Goal: Information Seeking & Learning: Check status

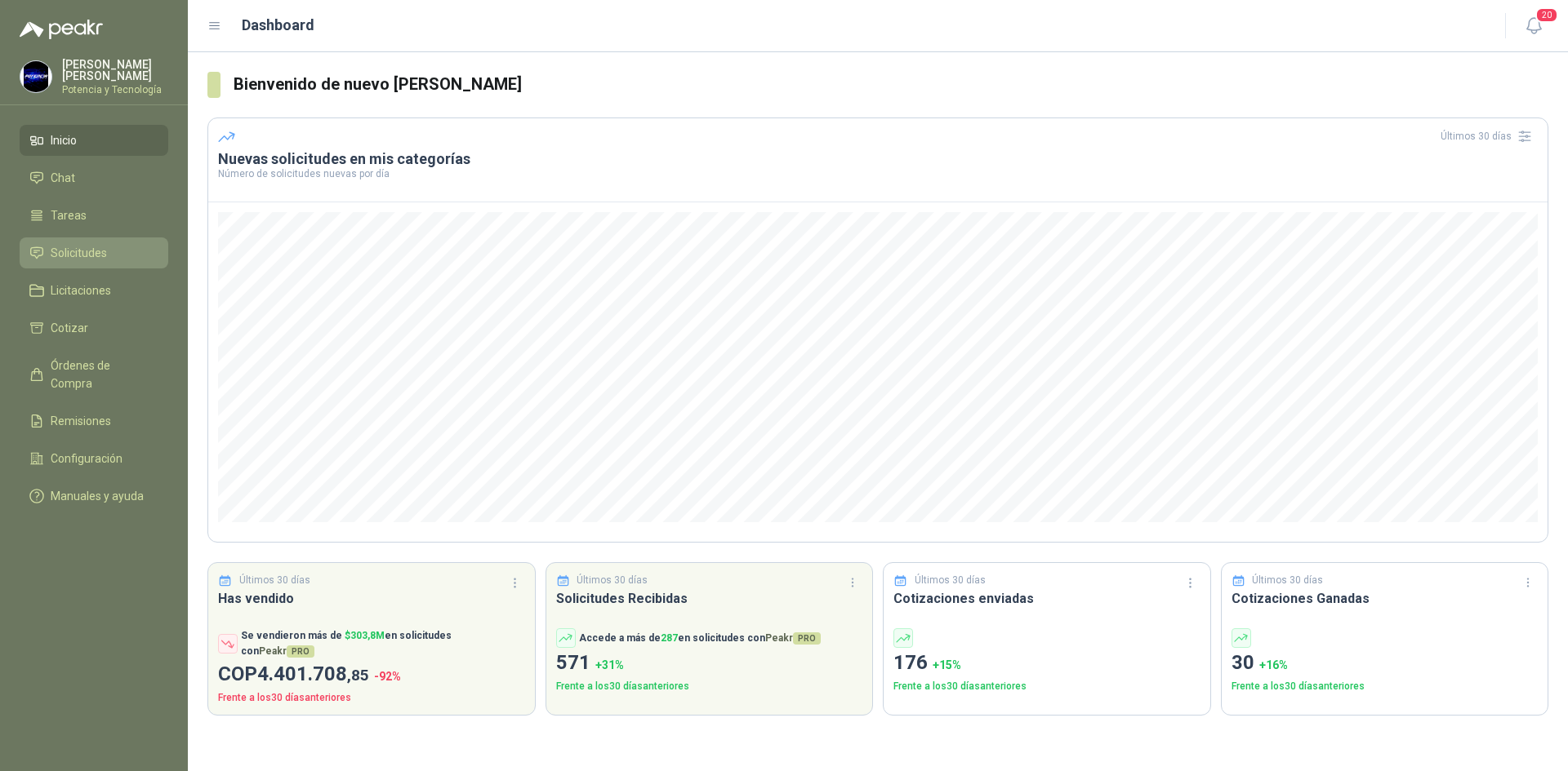
click at [94, 251] on span "Solicitudes" at bounding box center [78, 253] width 57 height 18
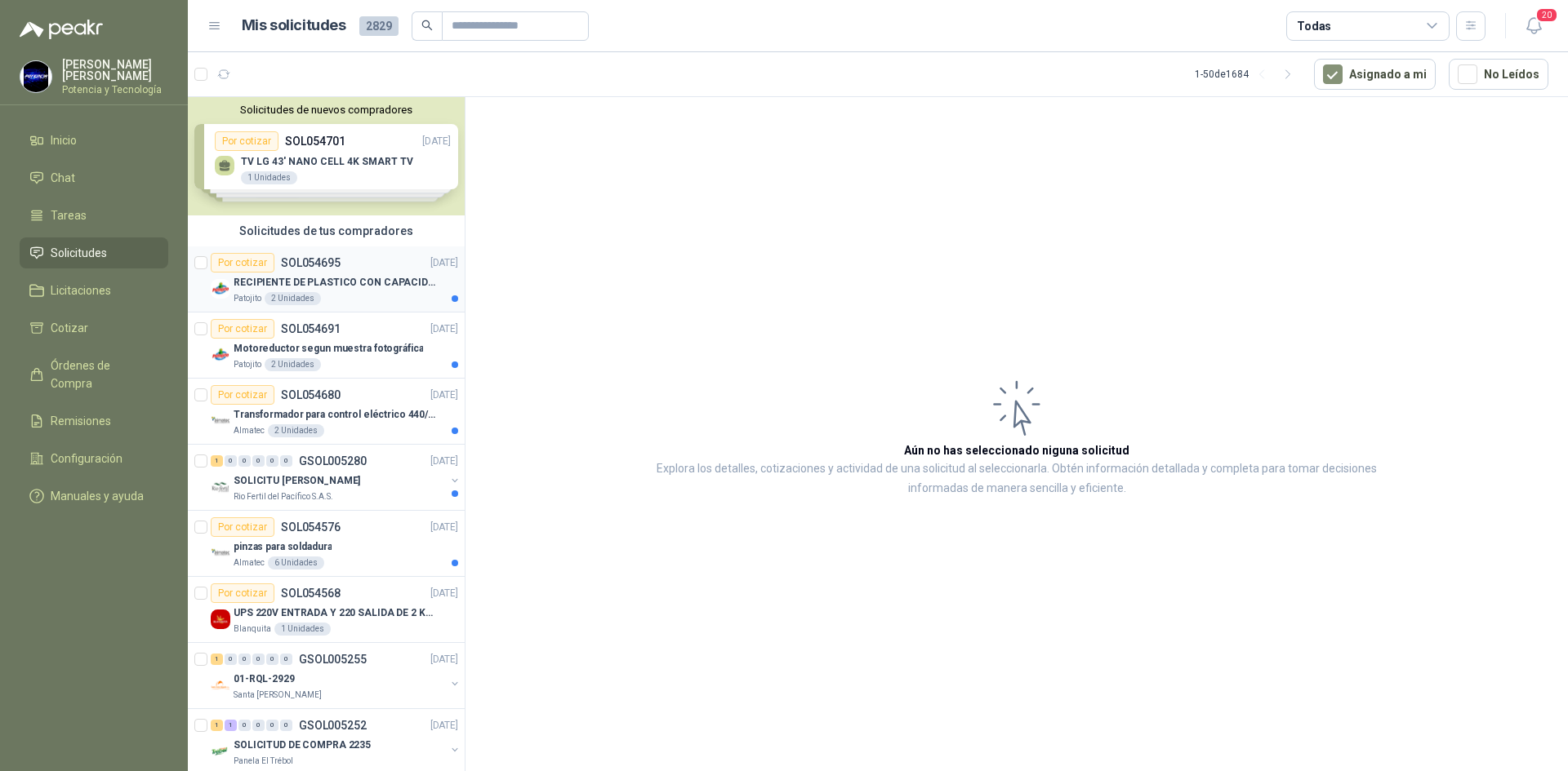
click at [334, 275] on p "RECIPIENTE DE PLASTICO CON CAPACIDAD DE 1.8 LT PARA LA EXTRACCIÓN MANUAL DE LIQ…" at bounding box center [335, 282] width 203 height 15
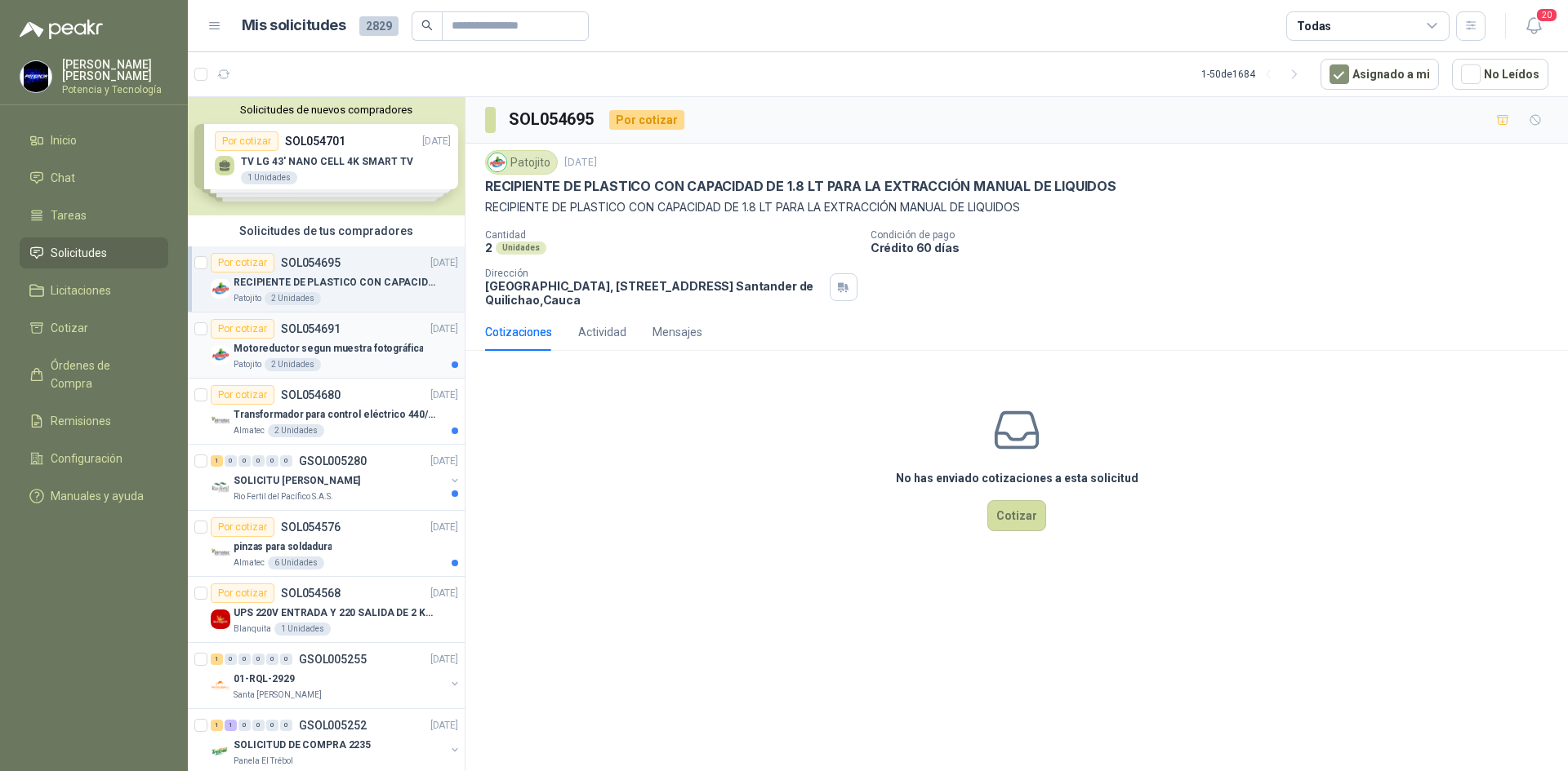
scroll to position [82, 0]
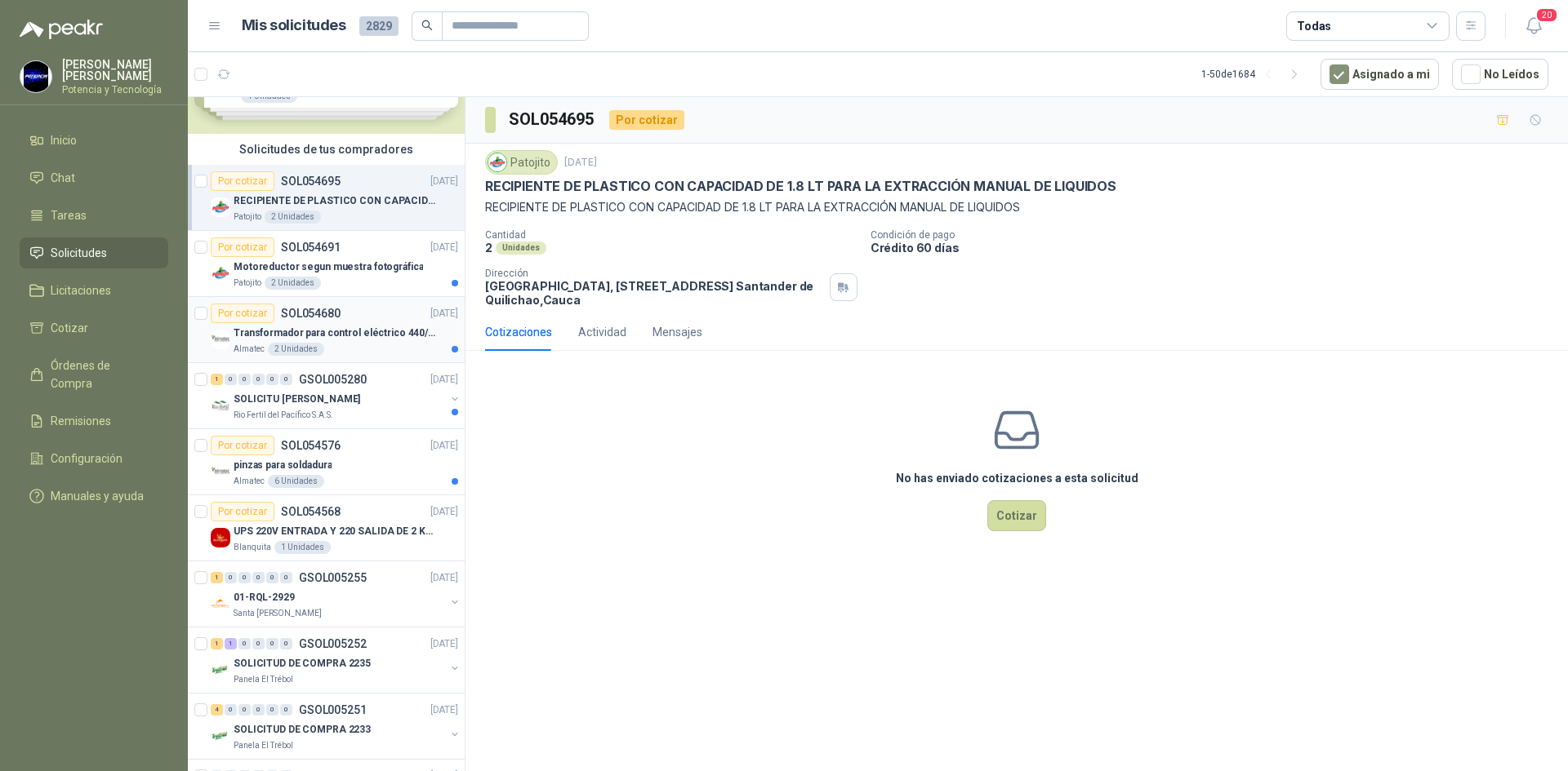
click at [360, 334] on p "Transformador para control eléctrico 440/220/110 - 45O VA." at bounding box center [335, 332] width 203 height 15
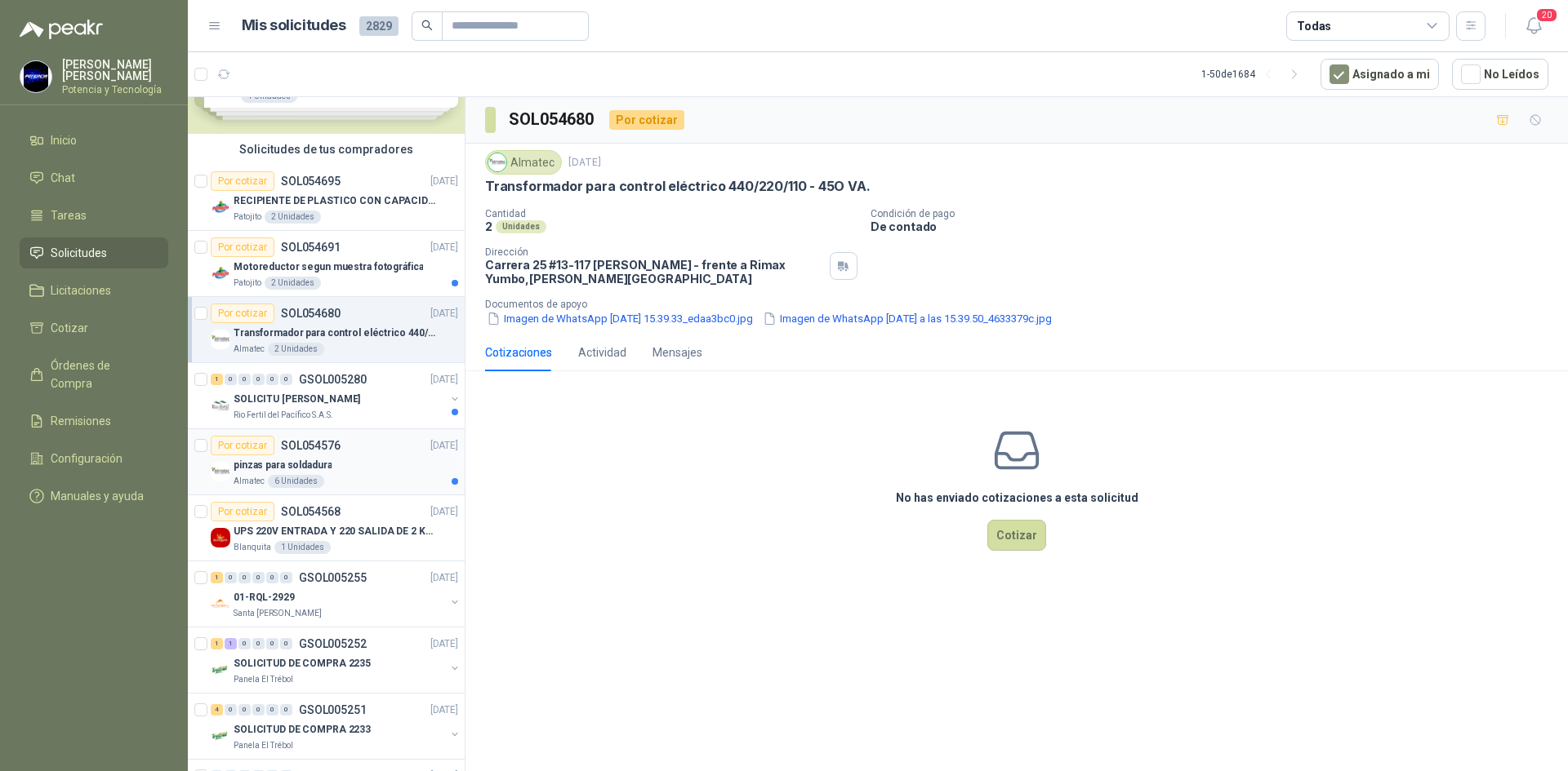
click at [362, 456] on div "pinzas para soldadura" at bounding box center [346, 465] width 225 height 20
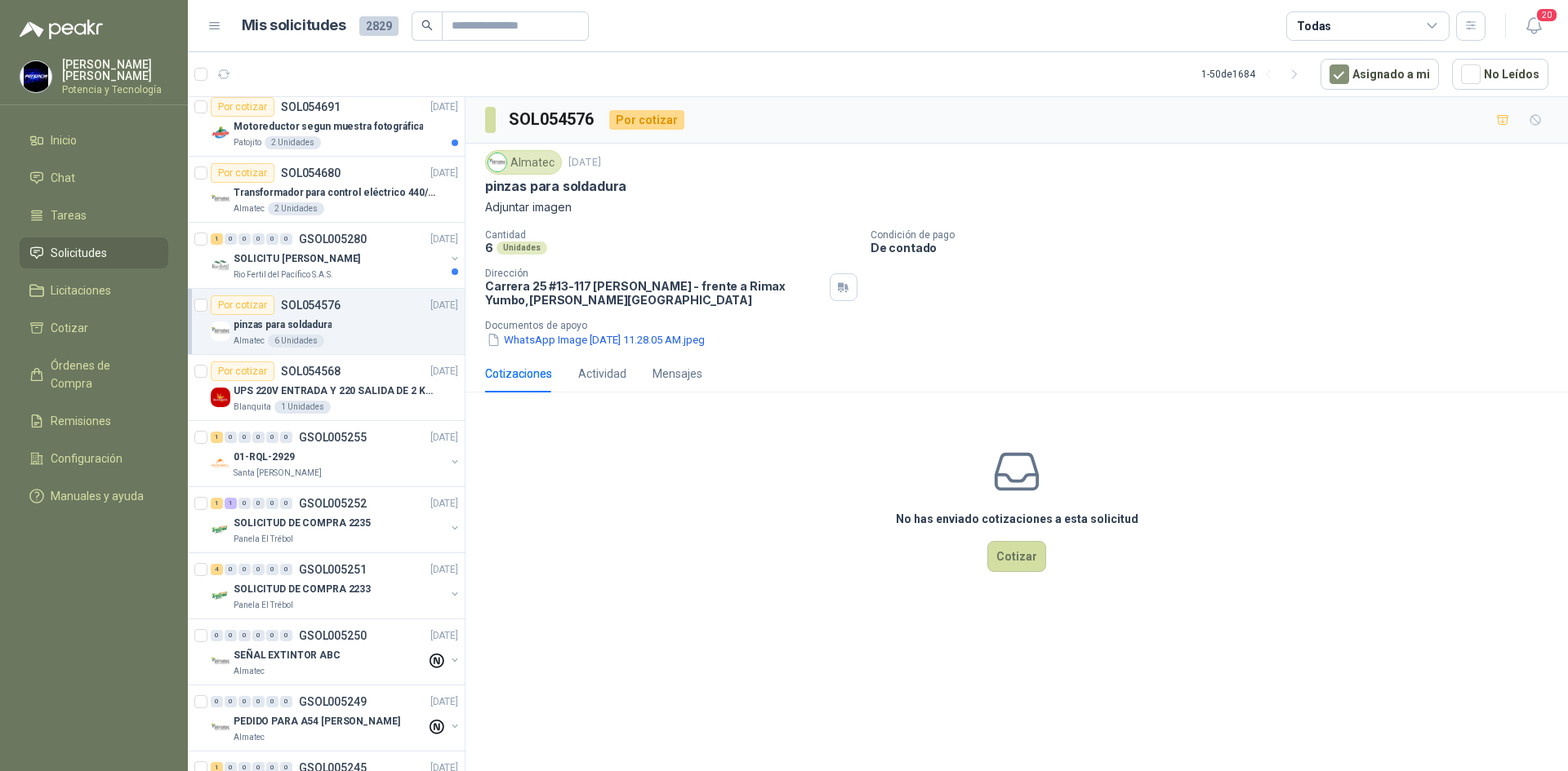
scroll to position [244, 0]
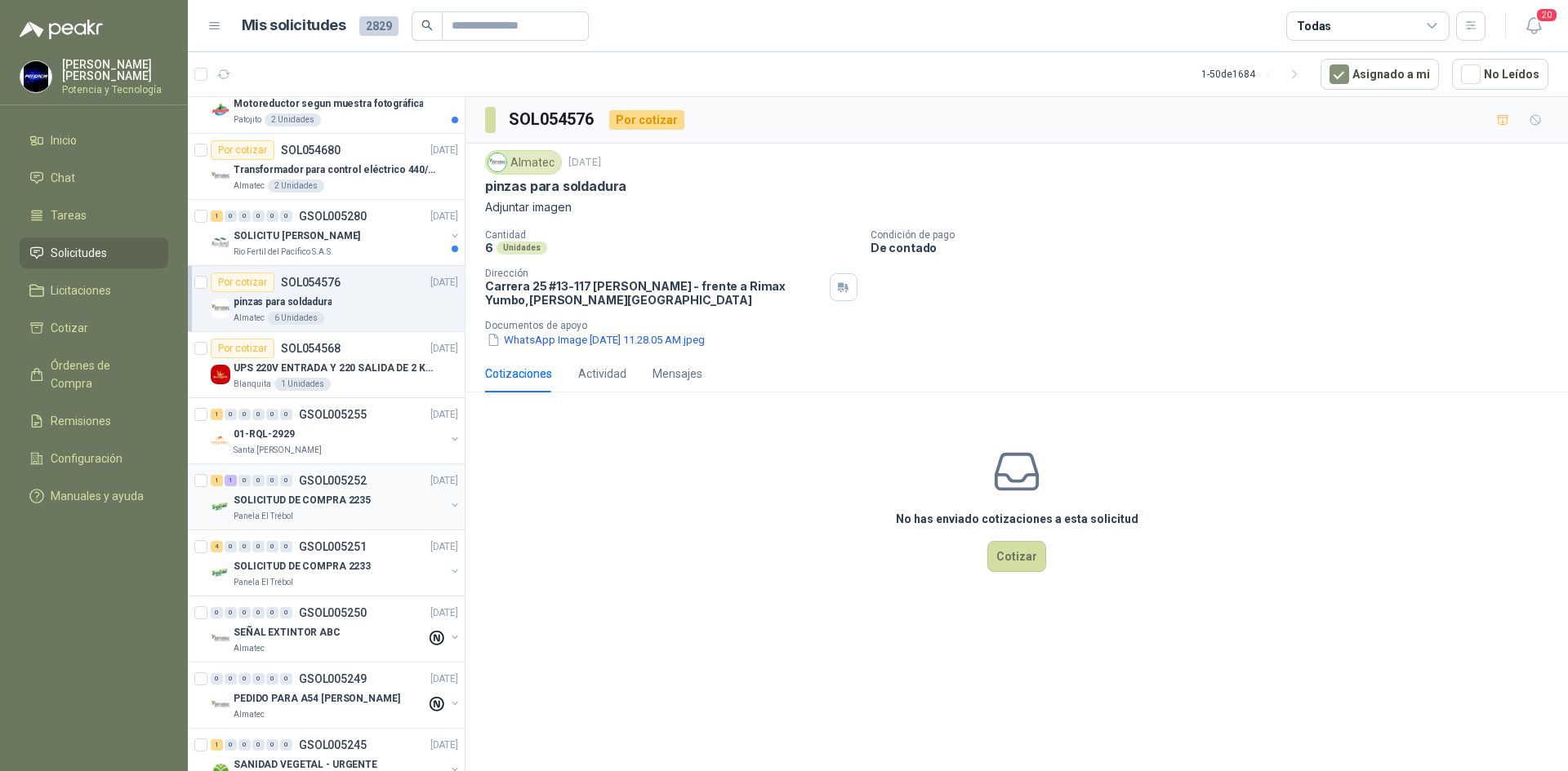
click at [342, 493] on p "SOLICITUD DE COMPRA 2235" at bounding box center [302, 501] width 138 height 15
